Goal: Find specific page/section: Find specific page/section

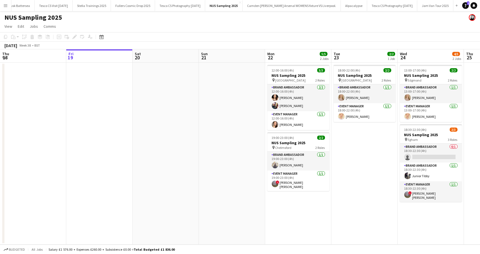
scroll to position [0, 264]
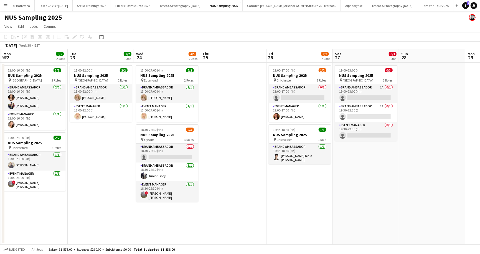
click at [5, 6] on app-icon "Menu" at bounding box center [5, 5] width 4 height 4
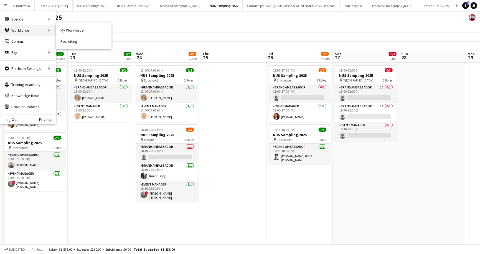
click at [38, 31] on div "Workforce Workforce" at bounding box center [27, 30] width 55 height 11
click at [64, 27] on link "My Workforce" at bounding box center [83, 30] width 55 height 11
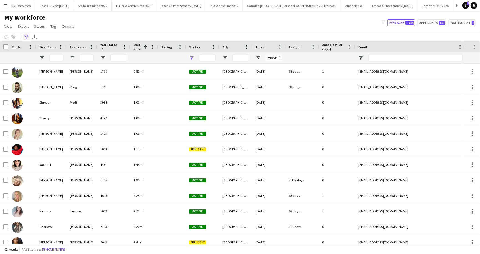
type input "**********"
click at [27, 37] on icon "Advanced filters" at bounding box center [26, 37] width 4 height 4
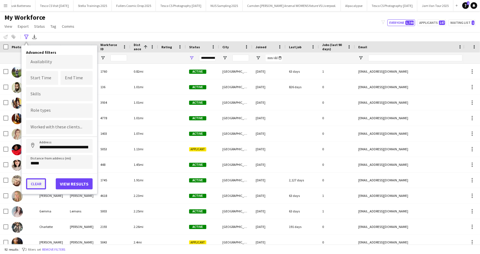
click at [34, 181] on button "Clear" at bounding box center [36, 183] width 20 height 11
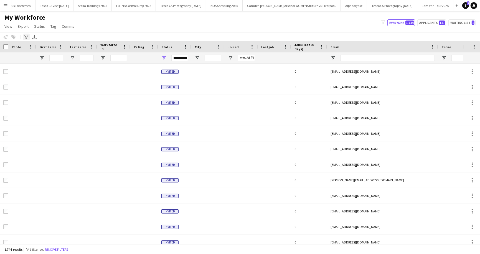
click at [26, 35] on icon at bounding box center [26, 37] width 4 height 4
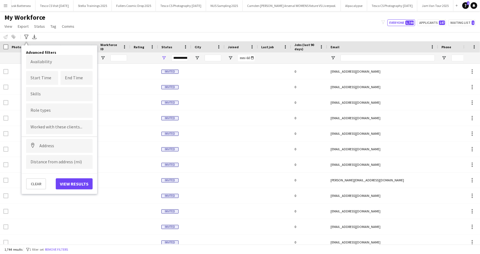
click at [106, 17] on div "My Workforce View Views Default view New view Update view Delete view Edit name…" at bounding box center [240, 22] width 480 height 19
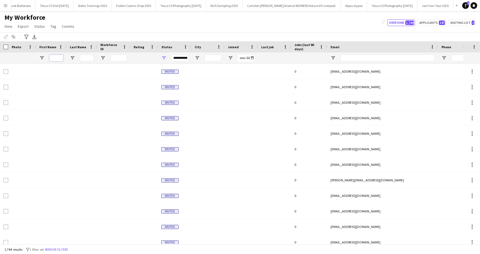
click at [57, 57] on input "First Name Filter Input" at bounding box center [56, 58] width 14 height 7
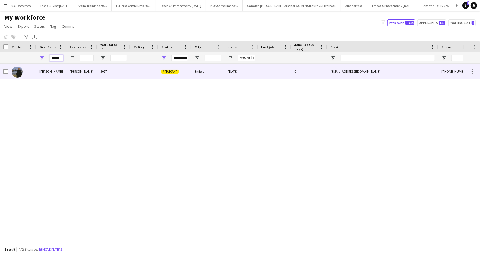
type input "******"
click at [49, 72] on div "[PERSON_NAME]" at bounding box center [51, 71] width 31 height 15
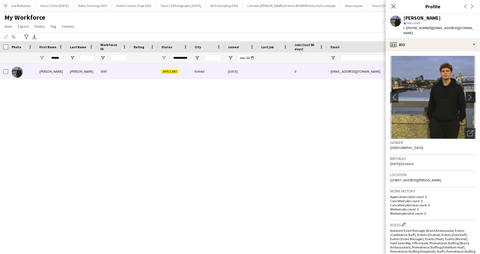
click at [470, 94] on app-icon "chevron-right" at bounding box center [472, 97] width 9 height 6
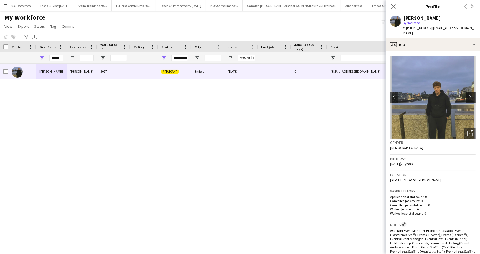
click at [470, 94] on app-icon "chevron-right" at bounding box center [472, 97] width 9 height 6
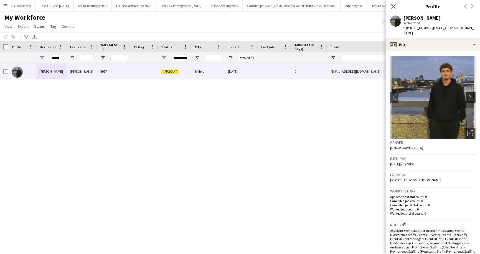
click at [470, 94] on app-icon "chevron-right" at bounding box center [472, 97] width 9 height 6
click at [393, 4] on icon "Close pop-in" at bounding box center [393, 6] width 5 height 5
